Goal: Check status: Check status

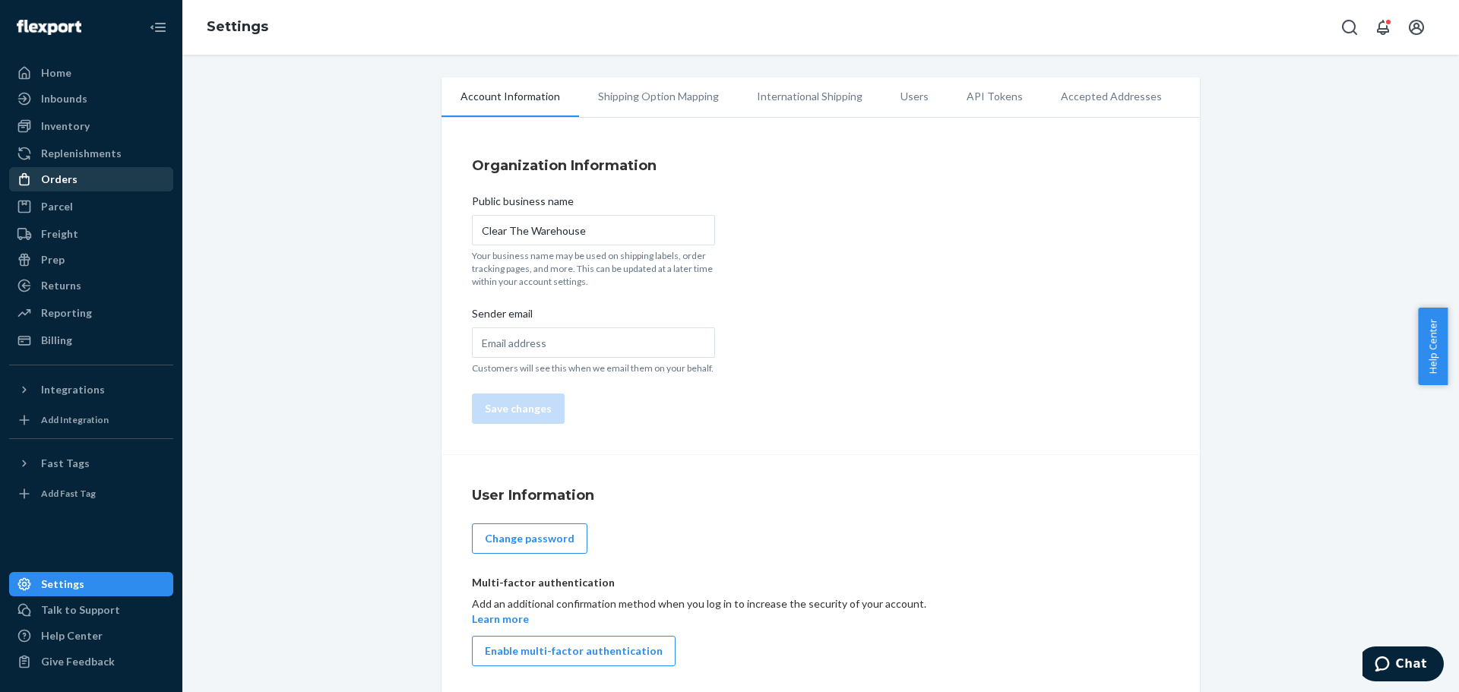
click at [55, 174] on div "Orders" at bounding box center [59, 179] width 36 height 15
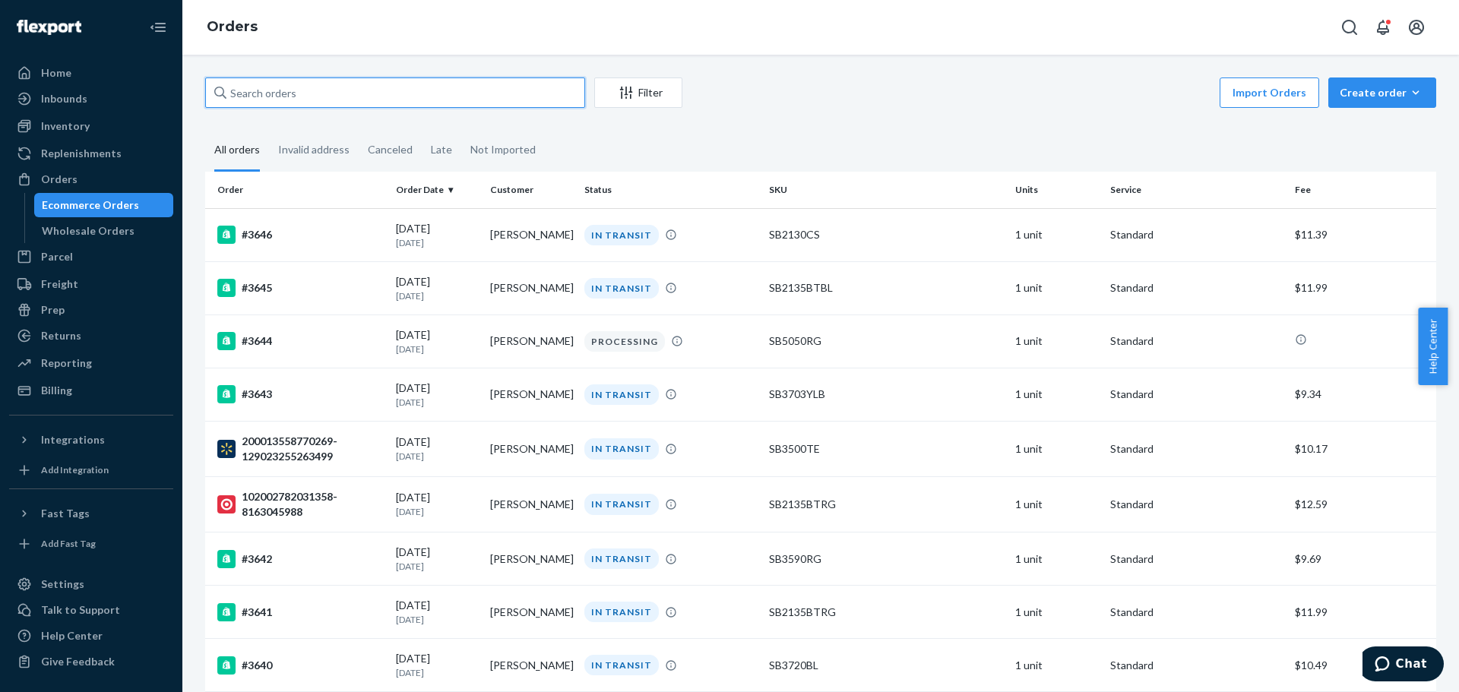
click at [320, 87] on input "text" at bounding box center [395, 93] width 380 height 30
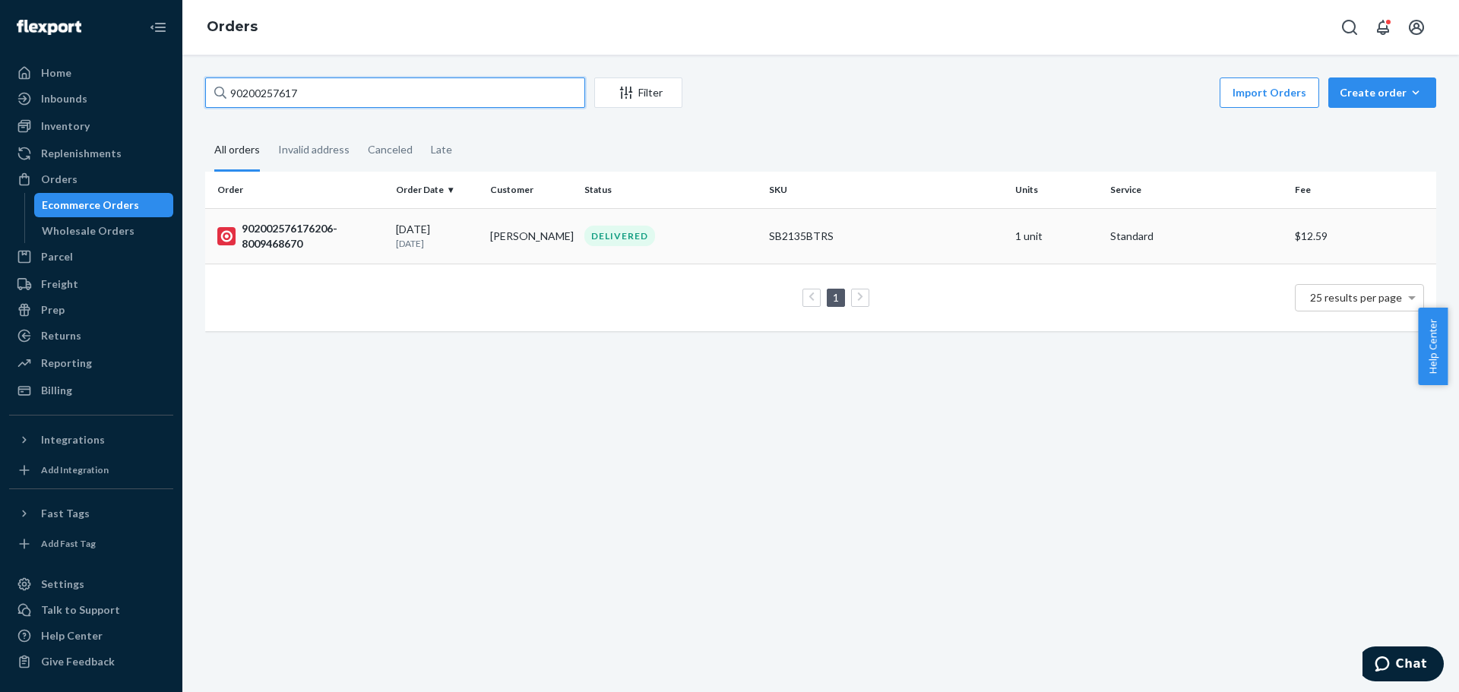
type input "90200257617"
click at [290, 226] on div "902002576176206-8009468670" at bounding box center [300, 236] width 166 height 30
